Goal: Task Accomplishment & Management: Use online tool/utility

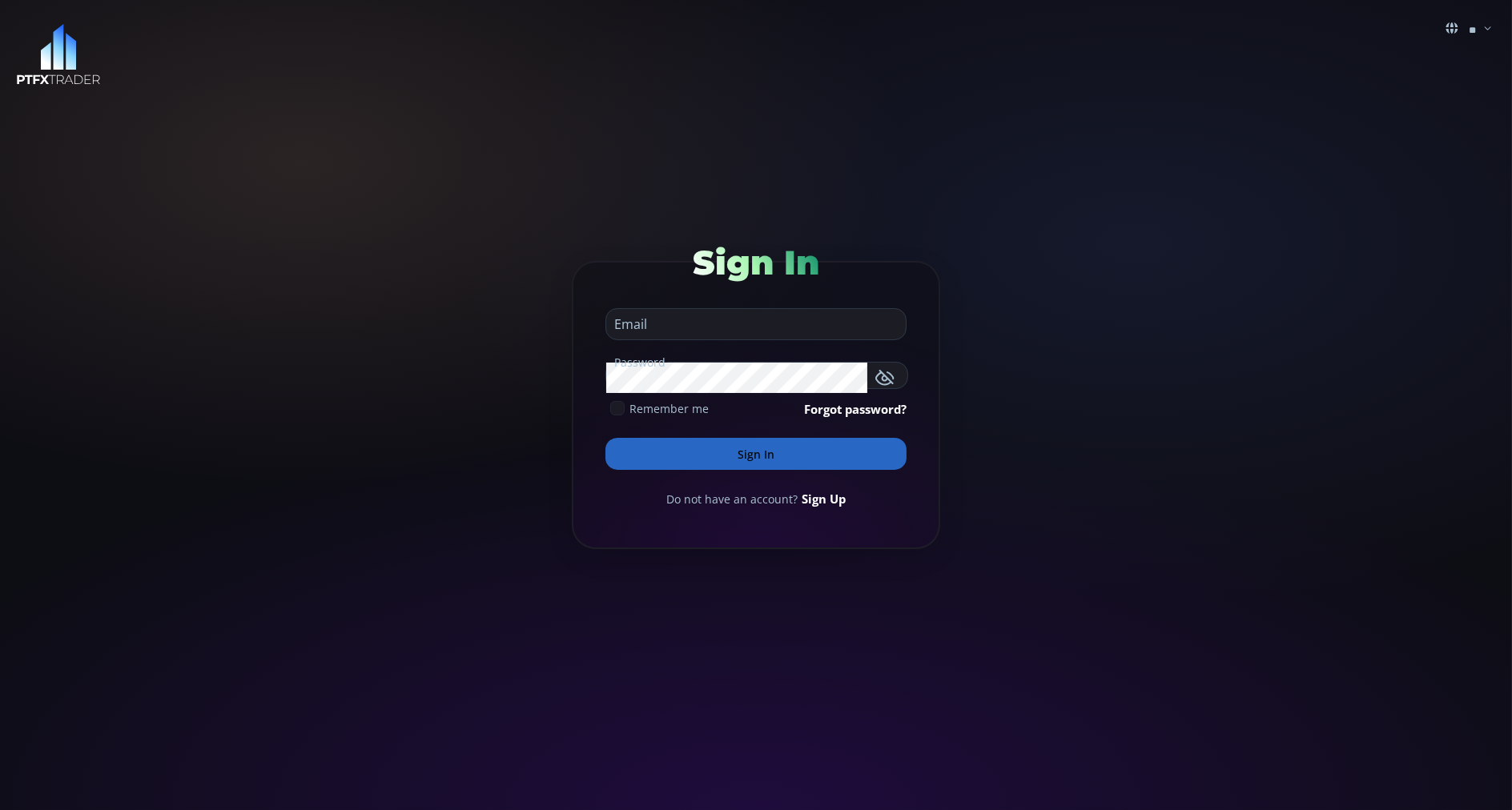
type input "**********"
click at [682, 458] on button "Sign In" at bounding box center [756, 454] width 301 height 32
click at [667, 448] on button "Sign In" at bounding box center [756, 454] width 301 height 32
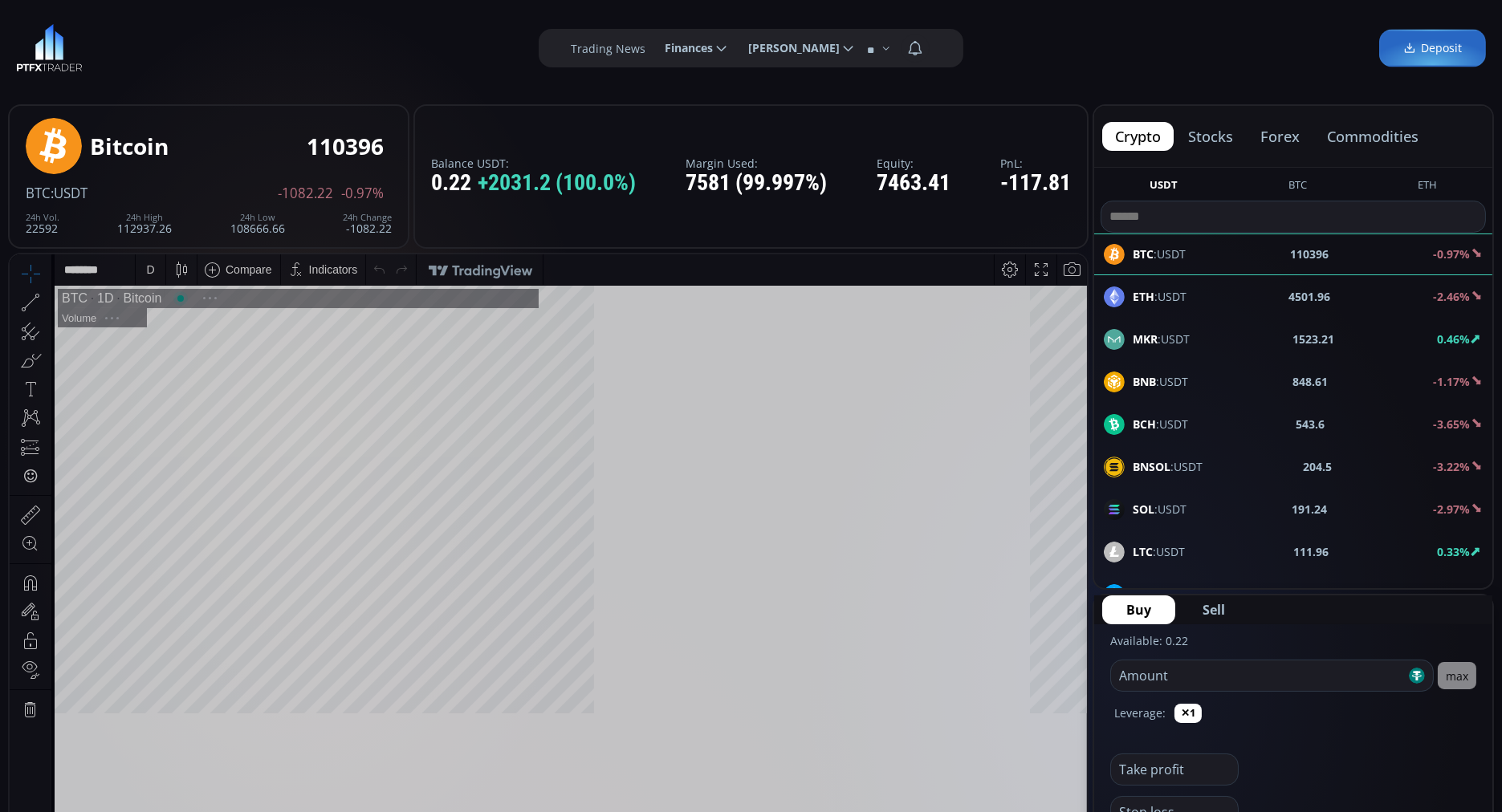
scroll to position [218, 0]
click at [1370, 134] on button "commodities" at bounding box center [1372, 136] width 117 height 29
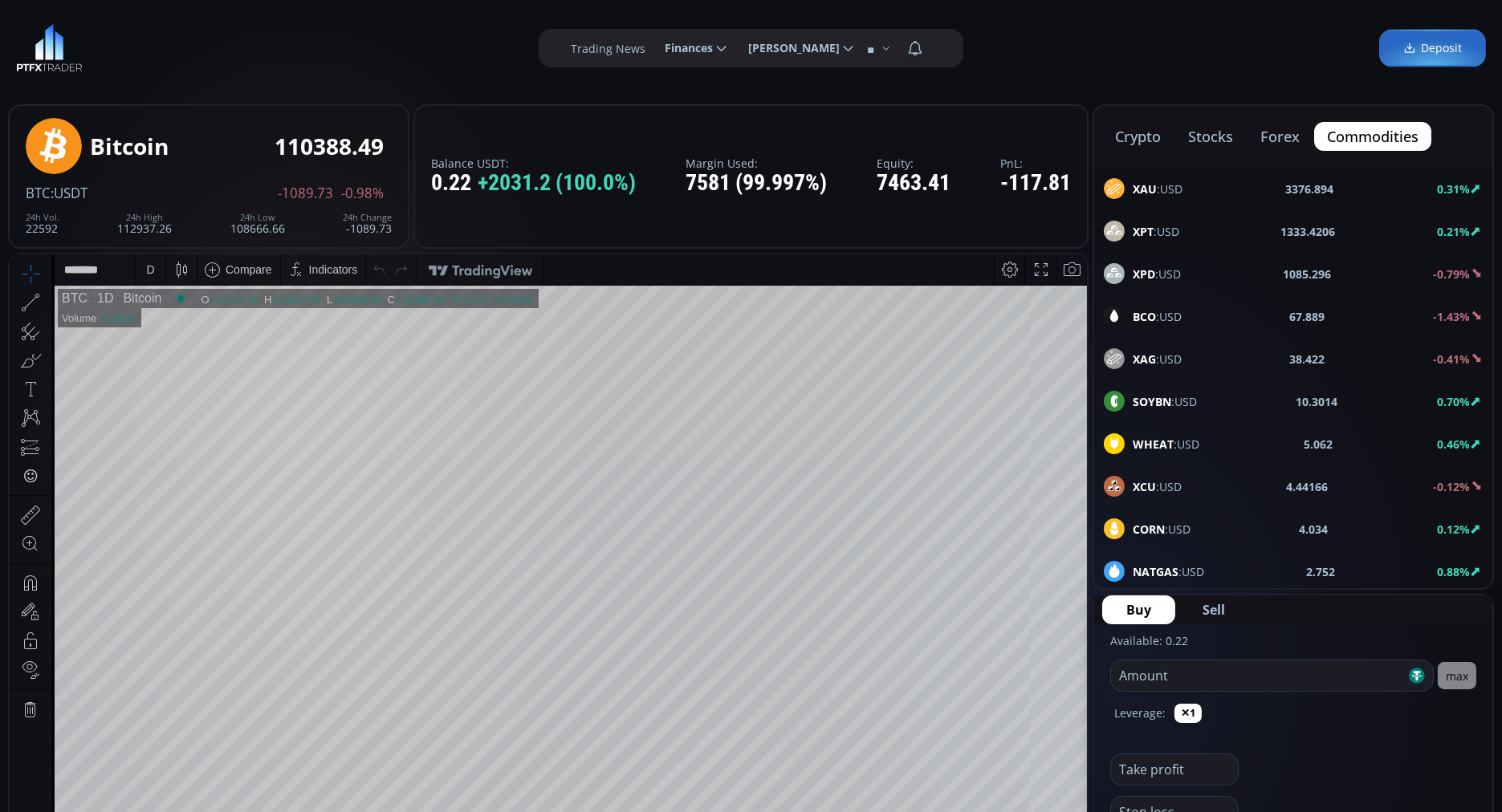
click at [1149, 311] on b "BCO" at bounding box center [1144, 317] width 24 height 15
